Goal: Use online tool/utility: Utilize a website feature to perform a specific function

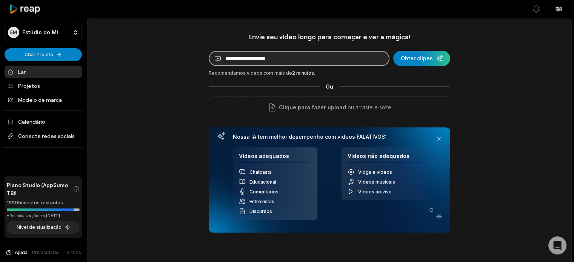
click at [249, 52] on input at bounding box center [299, 58] width 181 height 15
paste input "**********"
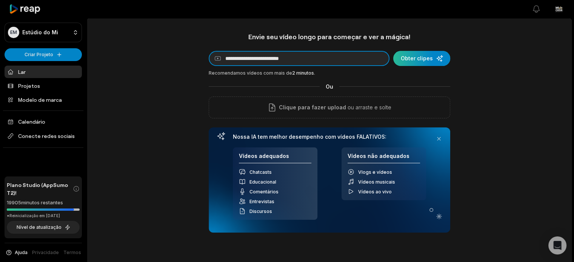
type input "**********"
click at [438, 61] on div "submit" at bounding box center [421, 58] width 57 height 15
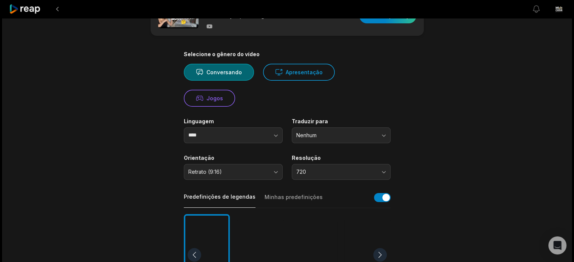
scroll to position [38, 0]
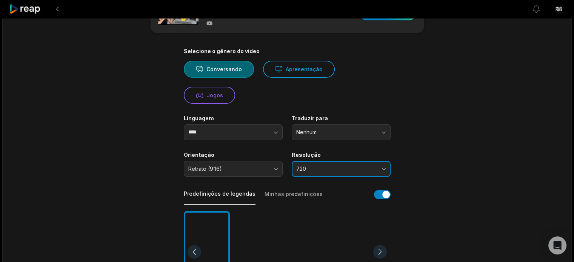
click at [323, 168] on span "720" at bounding box center [335, 169] width 79 height 7
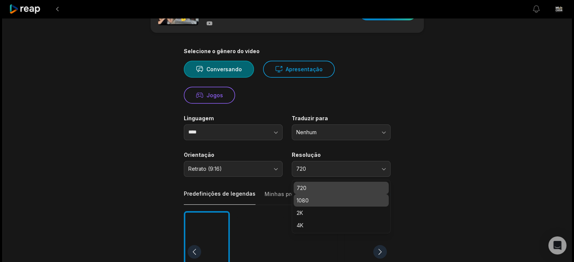
click at [314, 203] on p "1080" at bounding box center [340, 201] width 89 height 8
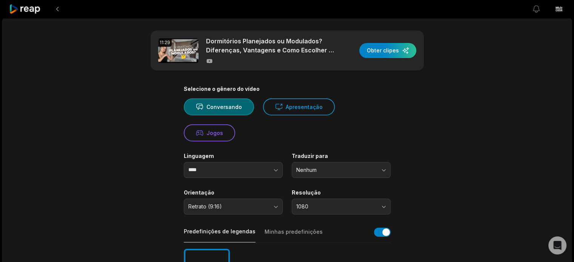
scroll to position [0, 0]
click at [396, 57] on div "button" at bounding box center [387, 50] width 57 height 15
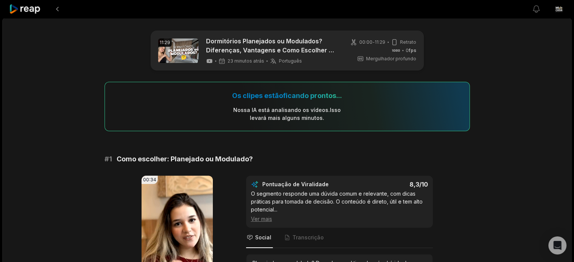
scroll to position [75, 0]
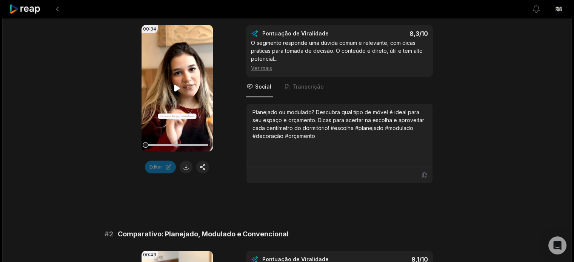
scroll to position [151, 0]
click at [174, 92] on icon at bounding box center [176, 88] width 9 height 9
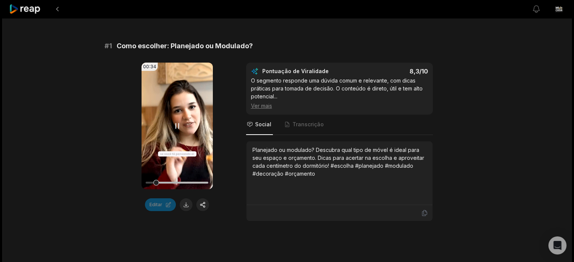
click at [160, 137] on video "Seu navegador não suporta o formato mp4." at bounding box center [176, 126] width 71 height 127
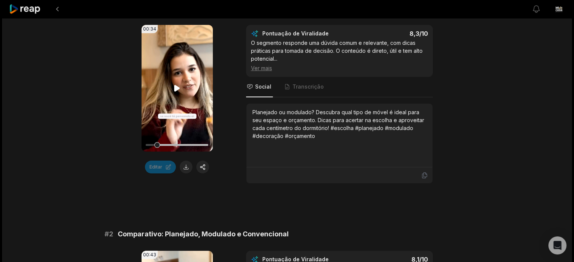
click at [174, 113] on video "Seu navegador não suporta o formato mp4." at bounding box center [176, 88] width 71 height 127
click at [169, 127] on video "Seu navegador não suporta o formato mp4." at bounding box center [176, 88] width 71 height 127
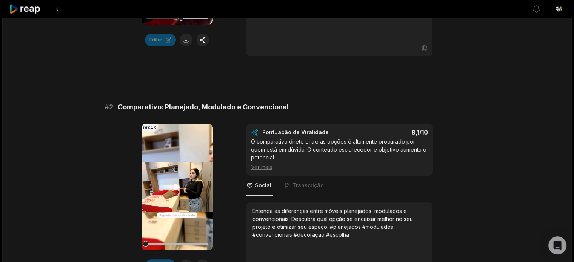
scroll to position [302, 0]
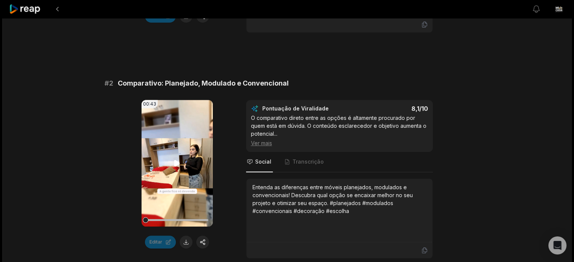
click at [157, 173] on video "Seu navegador não suporta o formato mp4." at bounding box center [176, 163] width 71 height 127
click at [166, 177] on video "Seu navegador não suporta o formato mp4." at bounding box center [176, 163] width 71 height 127
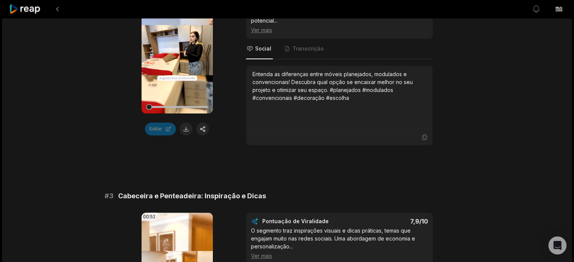
scroll to position [566, 0]
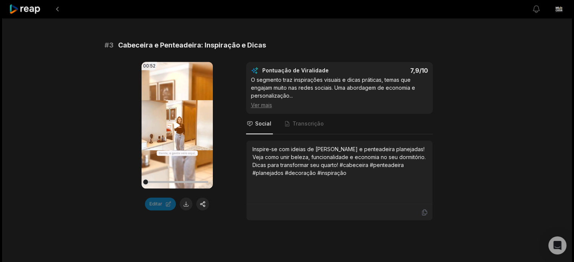
click at [177, 128] on icon at bounding box center [176, 125] width 9 height 9
click at [172, 123] on div "00:52 Seu navegador não suporta o formato mp4." at bounding box center [176, 125] width 71 height 127
click at [174, 124] on icon at bounding box center [176, 125] width 9 height 9
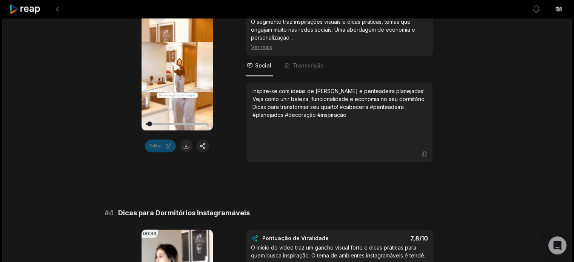
scroll to position [604, 0]
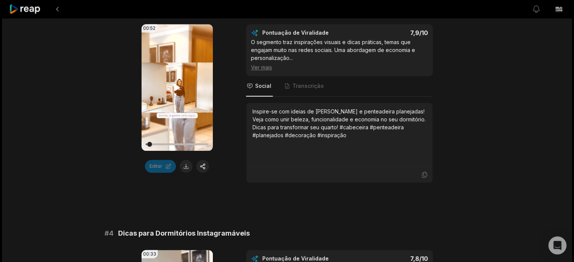
click at [176, 92] on video "Seu navegador não suporta o formato mp4." at bounding box center [176, 87] width 71 height 127
click at [177, 87] on icon at bounding box center [176, 87] width 9 height 9
click at [177, 87] on icon at bounding box center [177, 87] width 6 height 6
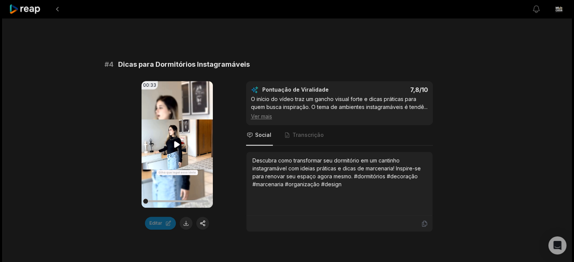
scroll to position [792, 0]
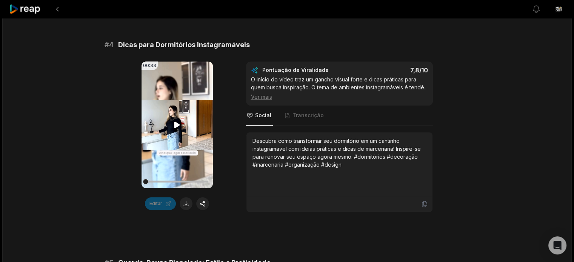
click at [174, 121] on icon at bounding box center [176, 124] width 9 height 9
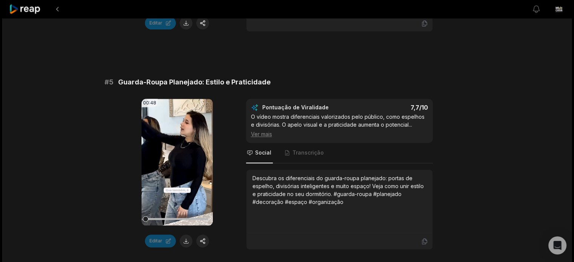
scroll to position [981, 0]
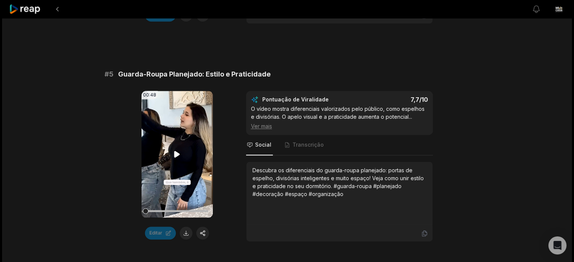
click at [174, 159] on icon at bounding box center [176, 154] width 9 height 9
click at [180, 159] on icon at bounding box center [176, 154] width 9 height 9
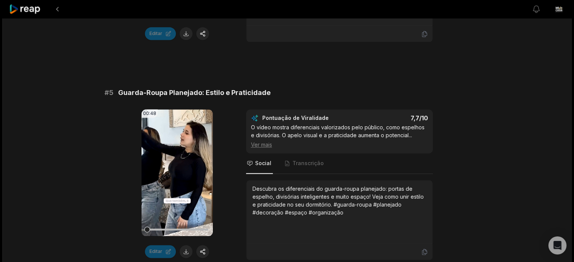
scroll to position [905, 0]
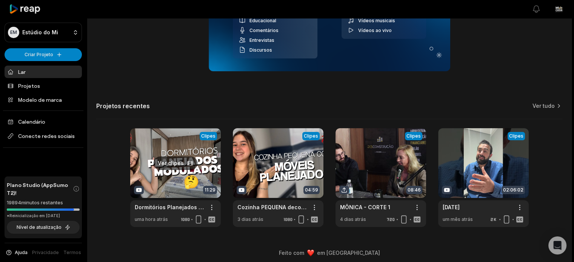
scroll to position [165, 0]
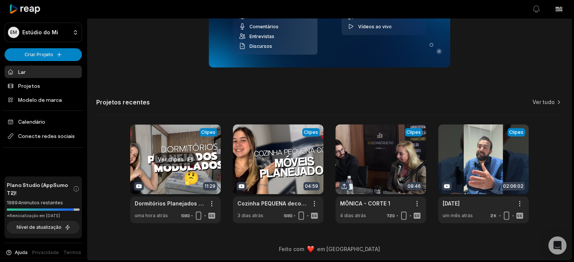
click at [183, 181] on link at bounding box center [175, 173] width 91 height 99
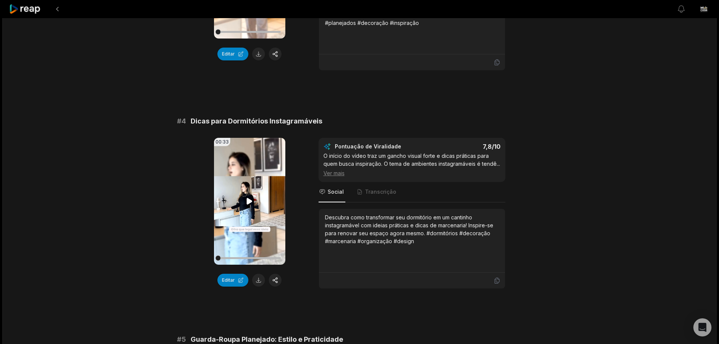
scroll to position [701, 0]
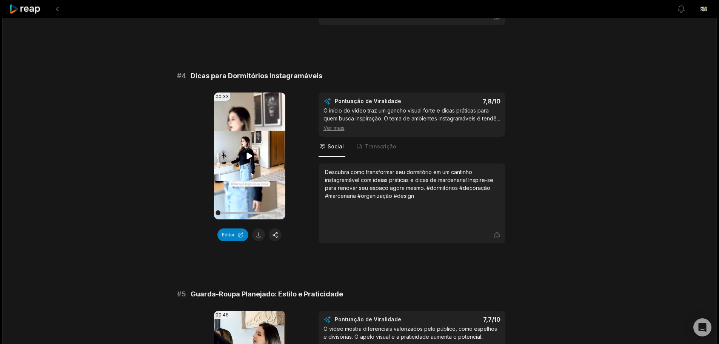
click at [247, 156] on icon at bounding box center [250, 155] width 6 height 6
click at [251, 158] on icon at bounding box center [249, 155] width 3 height 5
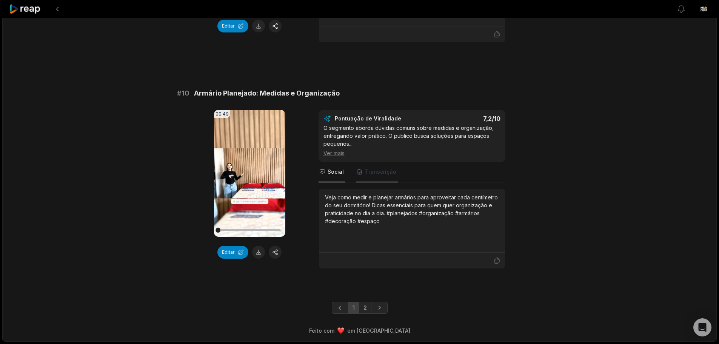
scroll to position [2031, 0]
click at [363, 262] on link "2" at bounding box center [365, 307] width 12 height 12
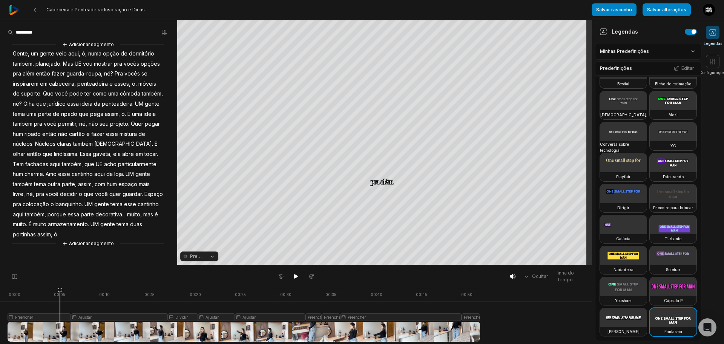
scroll to position [173, 0]
click at [627, 122] on video at bounding box center [623, 131] width 47 height 19
drag, startPoint x: 61, startPoint y: 296, endPoint x: 190, endPoint y: 302, distance: 129.5
click at [166, 302] on div at bounding box center [244, 314] width 473 height 54
click at [190, 315] on div at bounding box center [244, 314] width 473 height 54
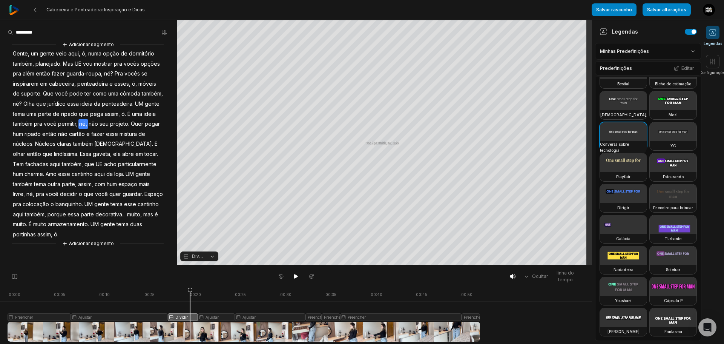
click at [204, 256] on button "Dividir" at bounding box center [199, 256] width 38 height 10
click at [204, 215] on font "Ajustar" at bounding box center [200, 215] width 15 height 6
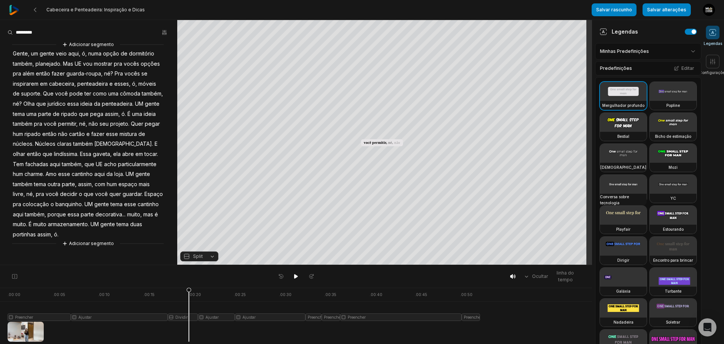
click at [189, 316] on div at bounding box center [244, 314] width 473 height 54
click at [189, 316] on icon at bounding box center [188, 314] width 5 height 54
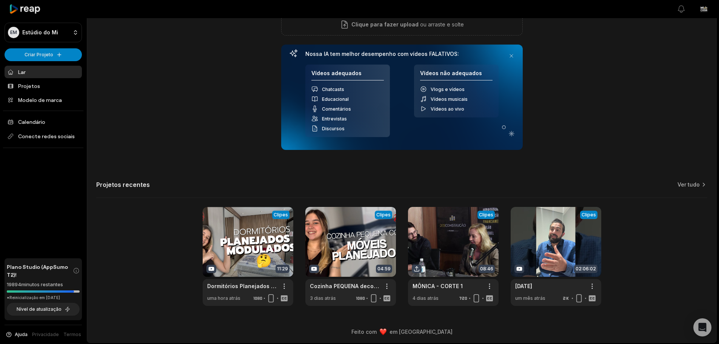
scroll to position [84, 0]
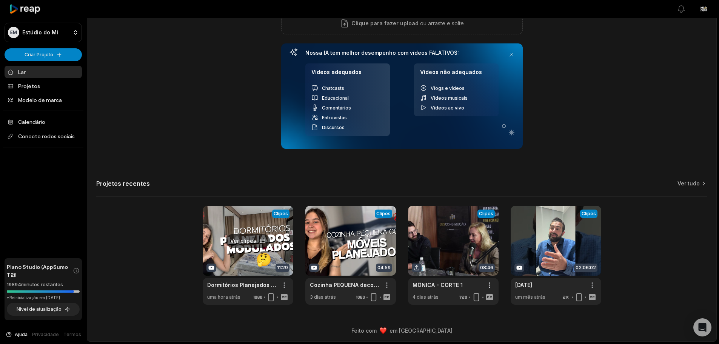
click at [248, 258] on link at bounding box center [248, 255] width 91 height 99
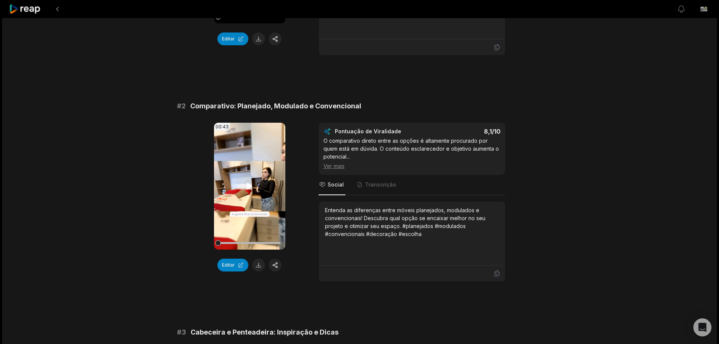
scroll to position [226, 0]
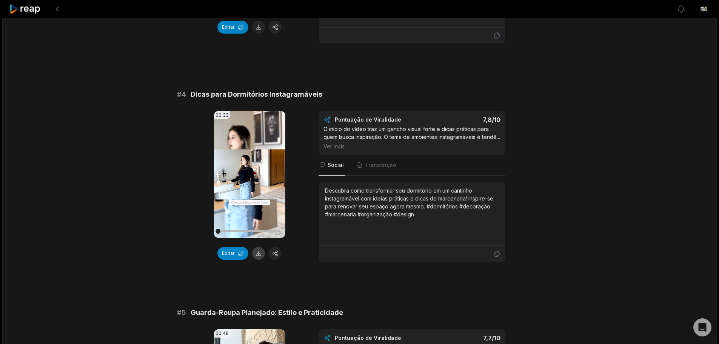
scroll to position [679, 0]
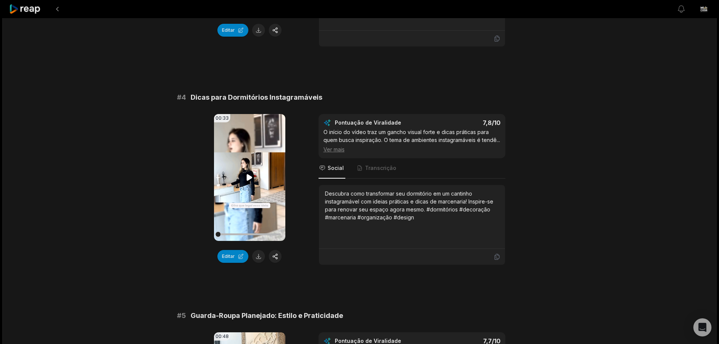
click at [257, 172] on video "Seu navegador não suporta o formato mp4." at bounding box center [249, 177] width 71 height 127
click at [241, 253] on button "Editar" at bounding box center [232, 256] width 31 height 13
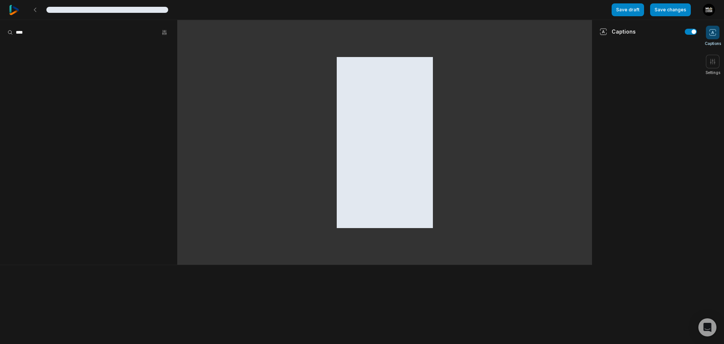
click at [235, 253] on div at bounding box center [384, 142] width 415 height 245
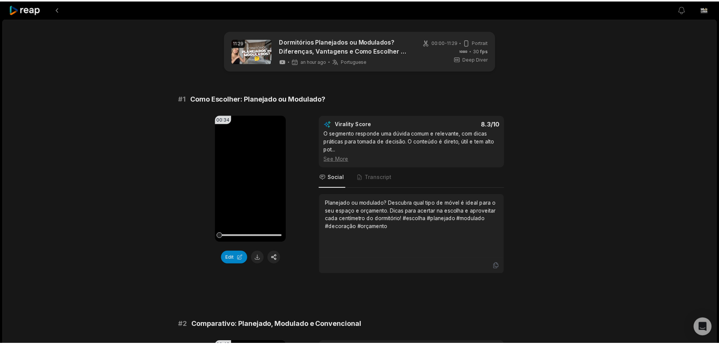
scroll to position [679, 0]
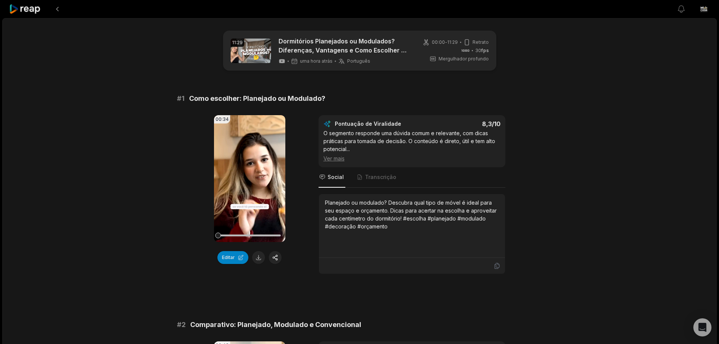
scroll to position [453, 0]
